Goal: Browse casually

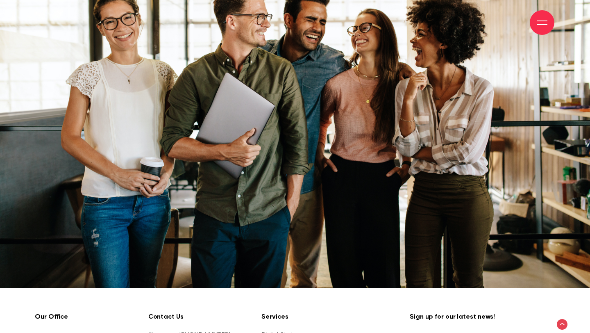
scroll to position [8683, 0]
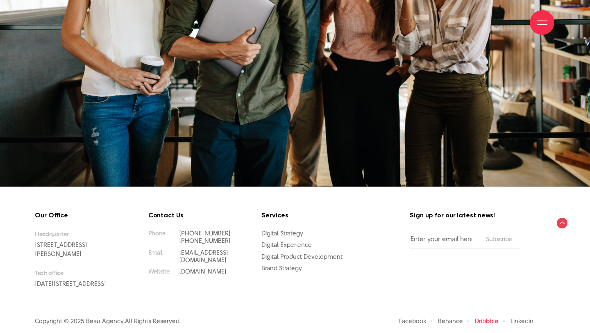
click at [479, 321] on link "Dribbble" at bounding box center [487, 320] width 24 height 9
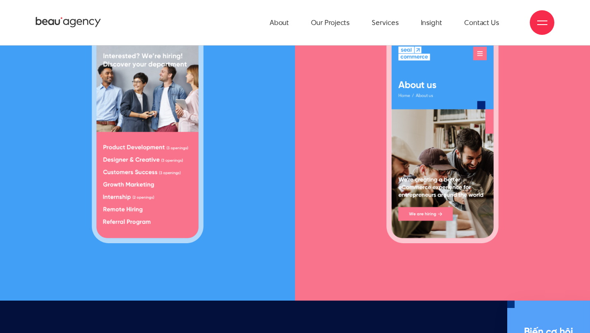
scroll to position [7274, 0]
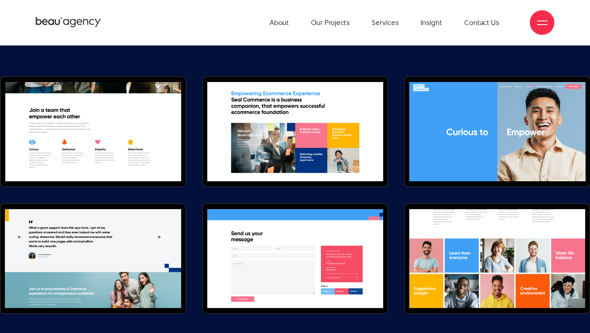
click at [76, 26] on icon at bounding box center [69, 22] width 66 height 13
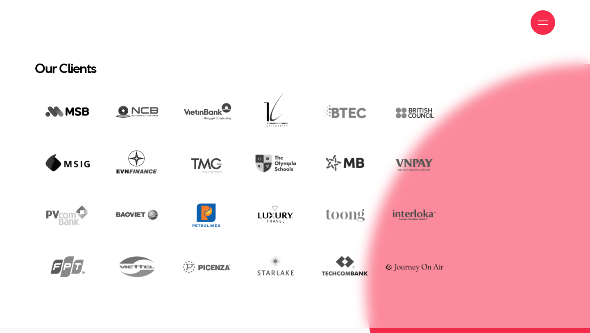
scroll to position [1559, 0]
click at [202, 212] on img at bounding box center [206, 215] width 65 height 44
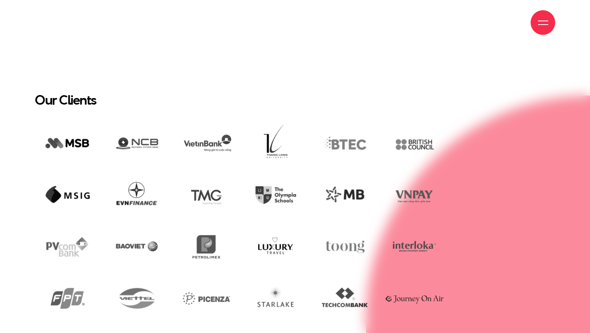
scroll to position [1569, 0]
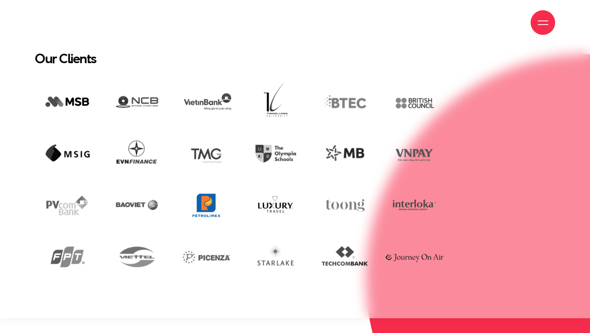
click at [202, 203] on img at bounding box center [206, 205] width 65 height 44
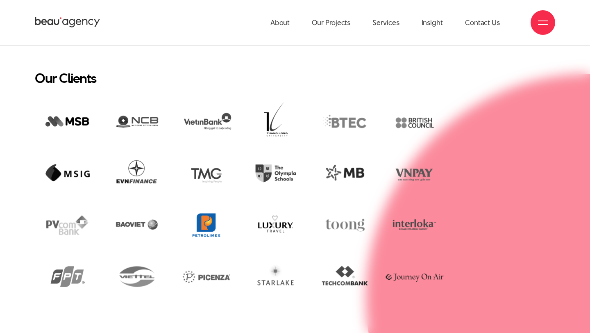
scroll to position [1544, 0]
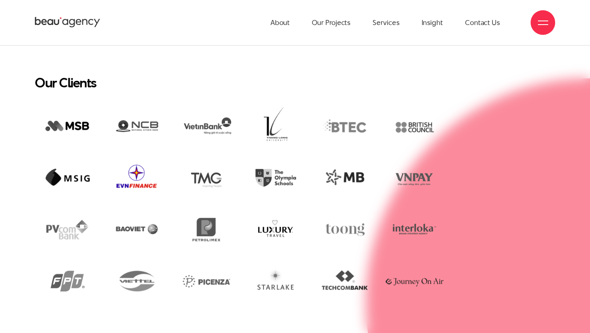
click at [136, 180] on img at bounding box center [136, 178] width 65 height 44
